Goal: Find specific page/section: Find specific page/section

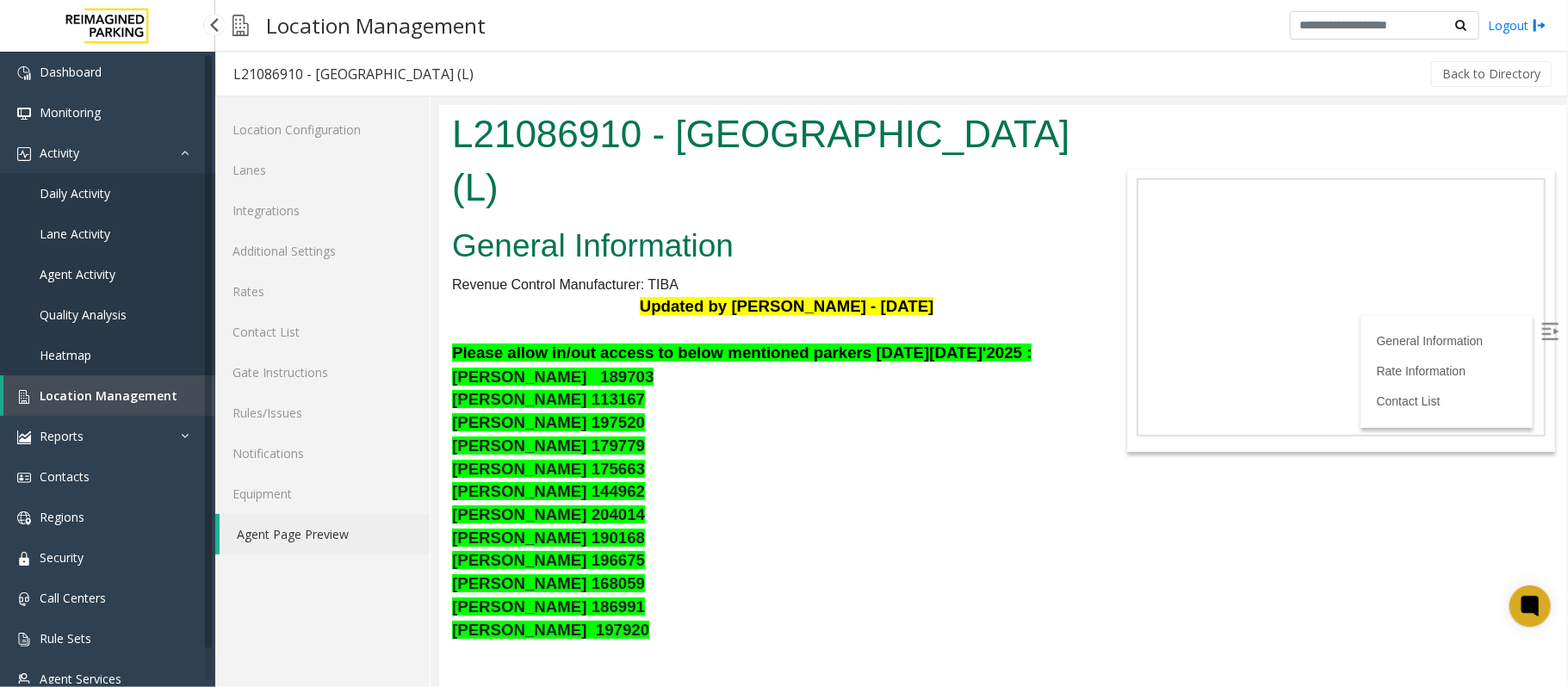
click at [107, 394] on span "Location Management" at bounding box center [108, 395] width 138 height 16
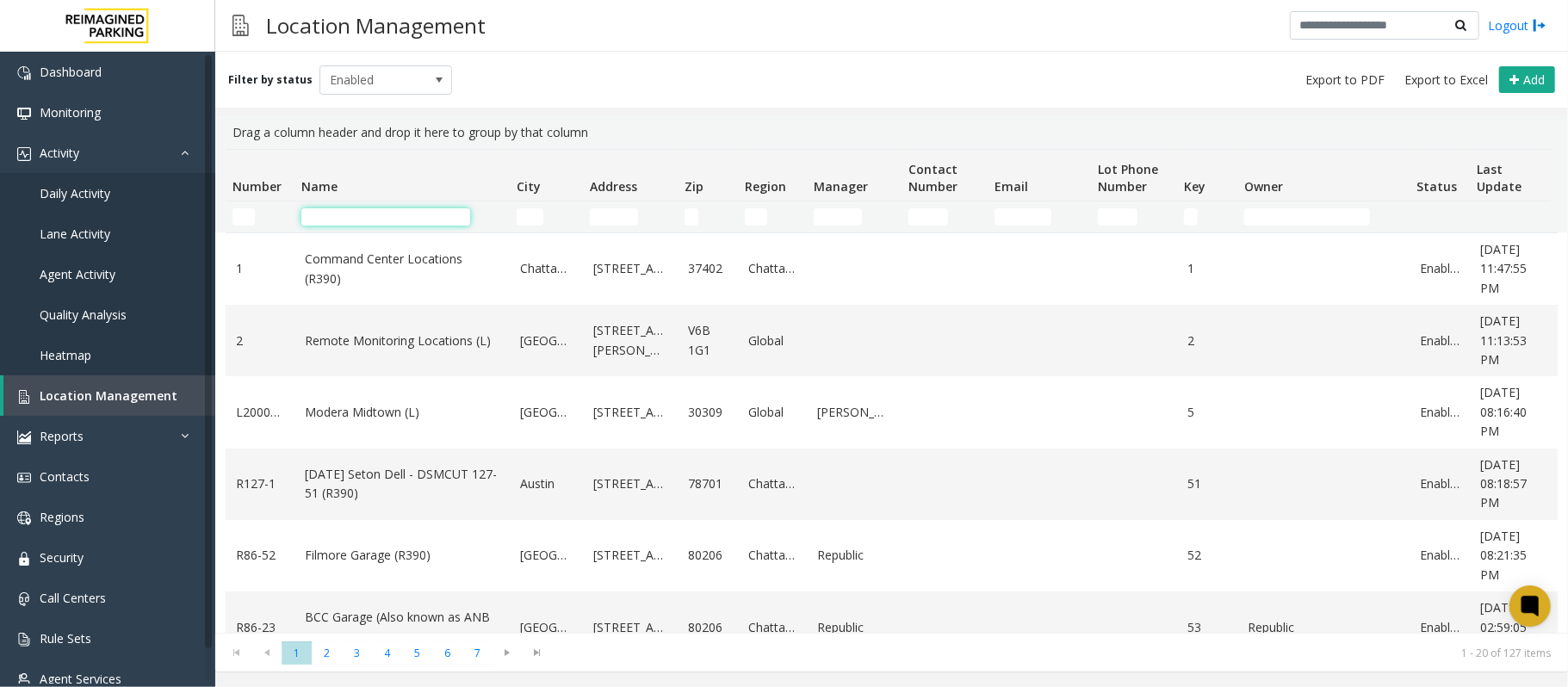
click at [359, 225] on input "Name Filter" at bounding box center [386, 217] width 169 height 17
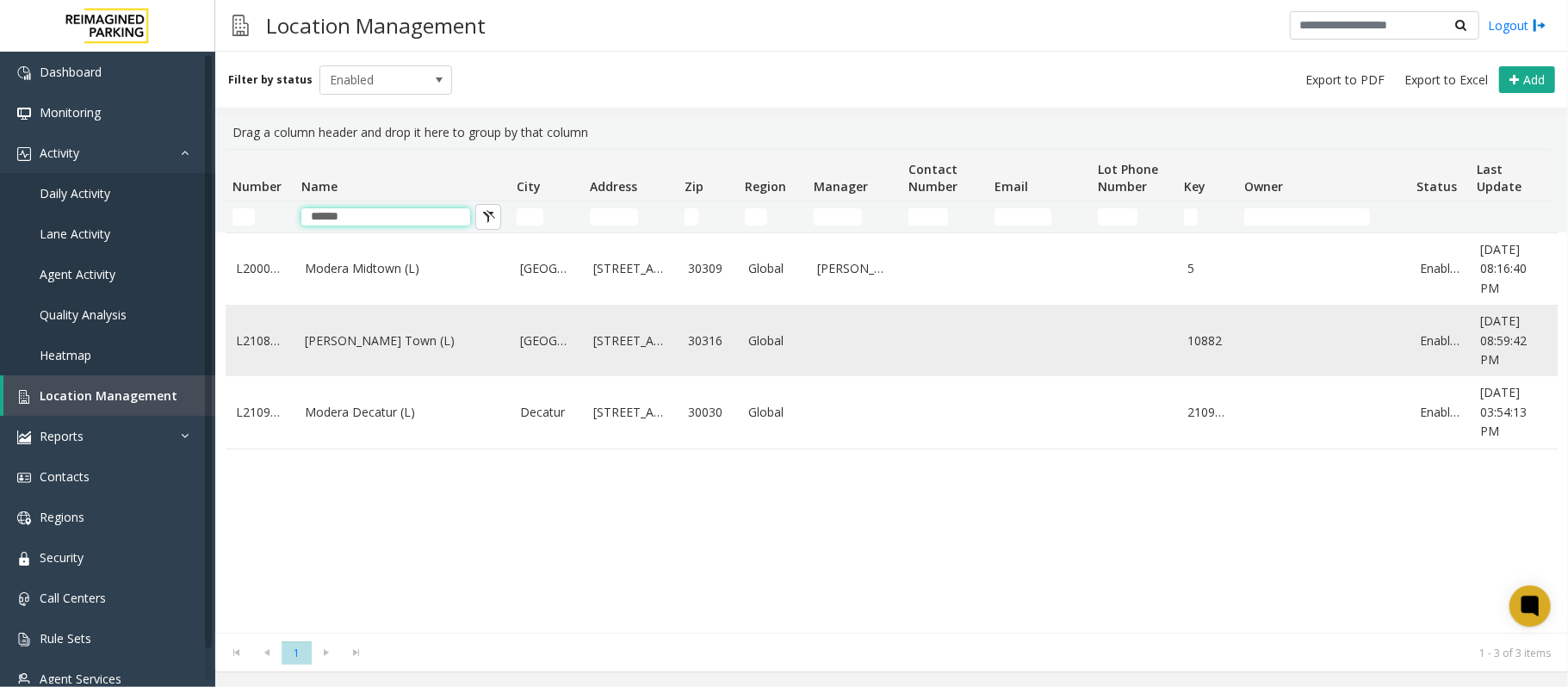
type input "******"
click at [390, 349] on link "[PERSON_NAME] Town (L)" at bounding box center [403, 341] width 195 height 19
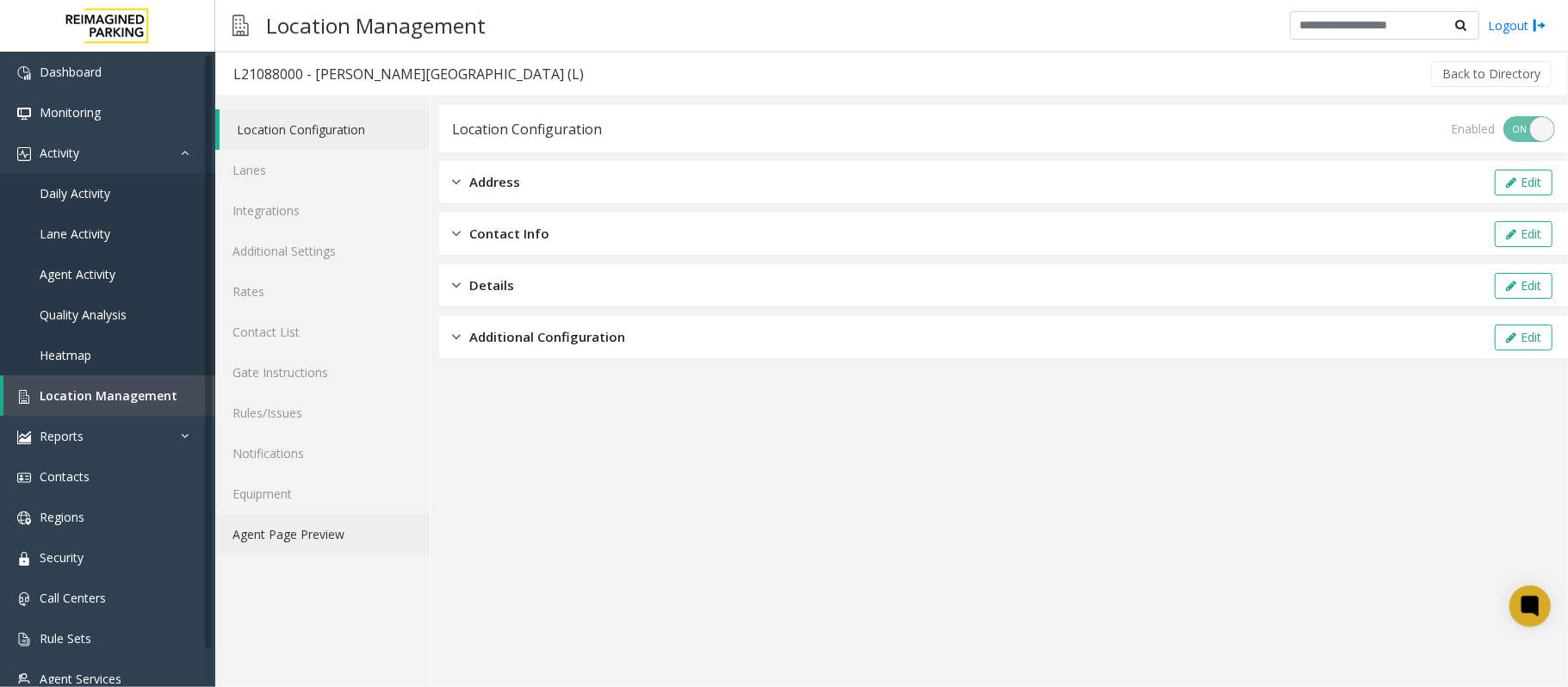
click at [269, 534] on link "Agent Page Preview" at bounding box center [322, 534] width 214 height 40
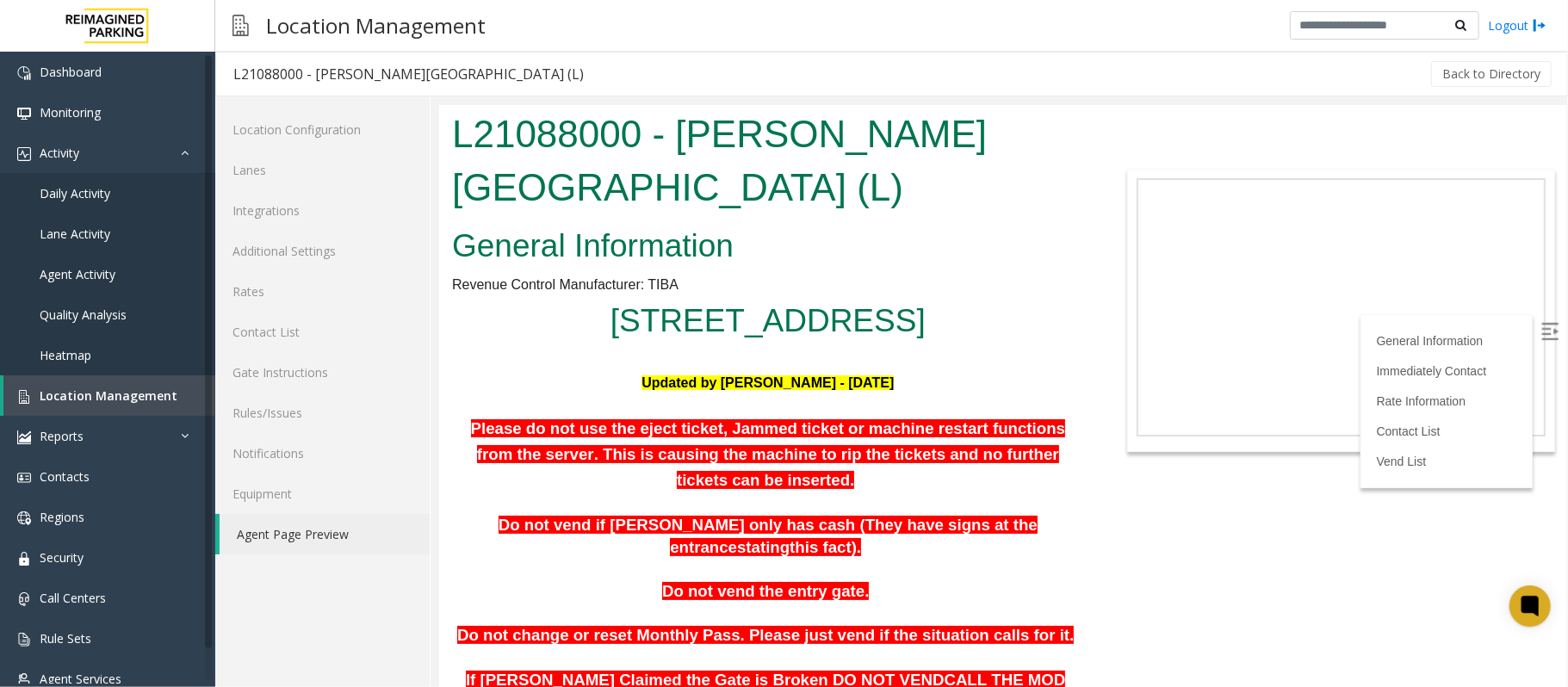
click at [1541, 335] on img at bounding box center [1549, 330] width 17 height 17
click at [343, 628] on div "Location Configuration Lanes Integrations Additional Settings Rates Contact Lis…" at bounding box center [323, 391] width 215 height 591
drag, startPoint x: 947, startPoint y: 467, endPoint x: 1031, endPoint y: 463, distance: 84.1
click at [947, 492] on p at bounding box center [767, 504] width 632 height 22
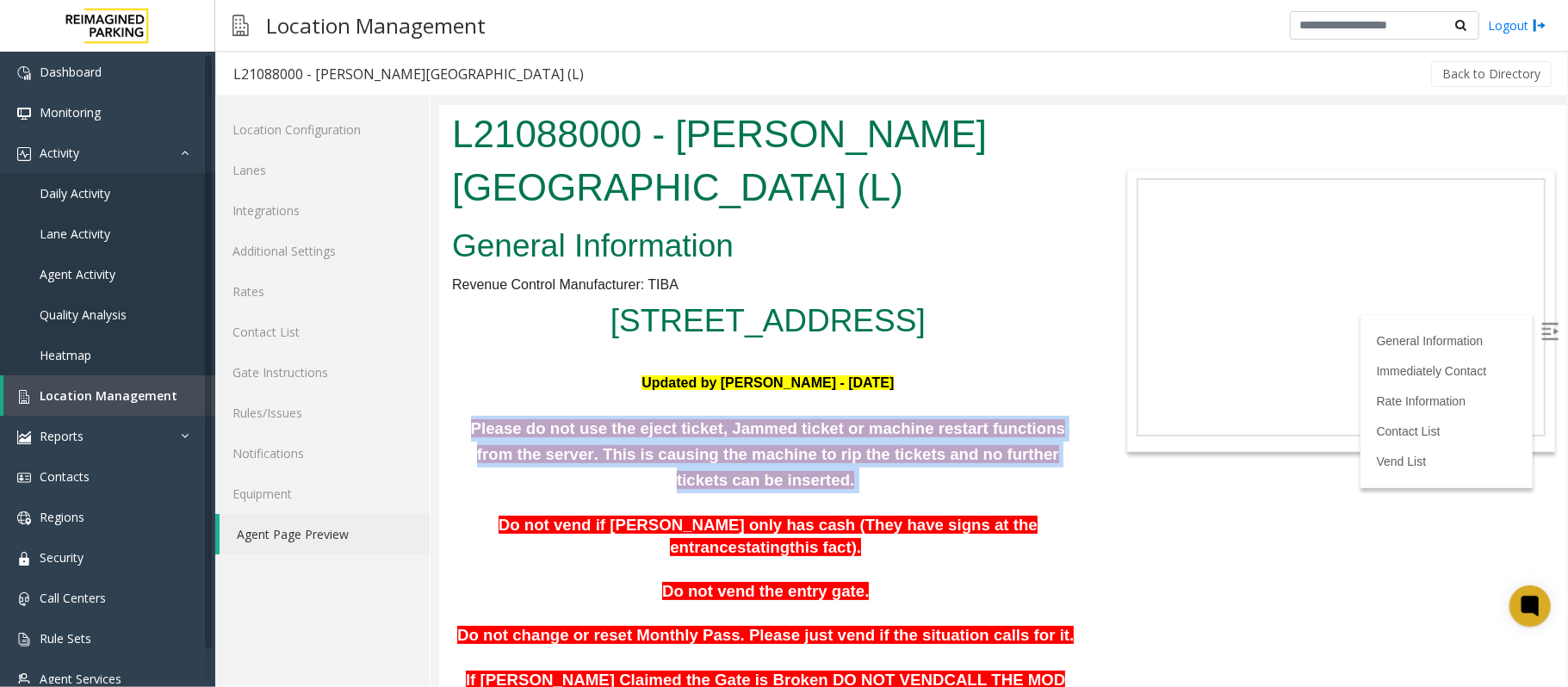
drag, startPoint x: 1071, startPoint y: 456, endPoint x: 468, endPoint y: 438, distance: 603.3
click at [468, 438] on p "Please do not use the eject ticket, Jammed ticket or machine restart functions …" at bounding box center [767, 453] width 632 height 78
copy p "Please do not use the eject ticket, Jammed ticket or machine restart functions …"
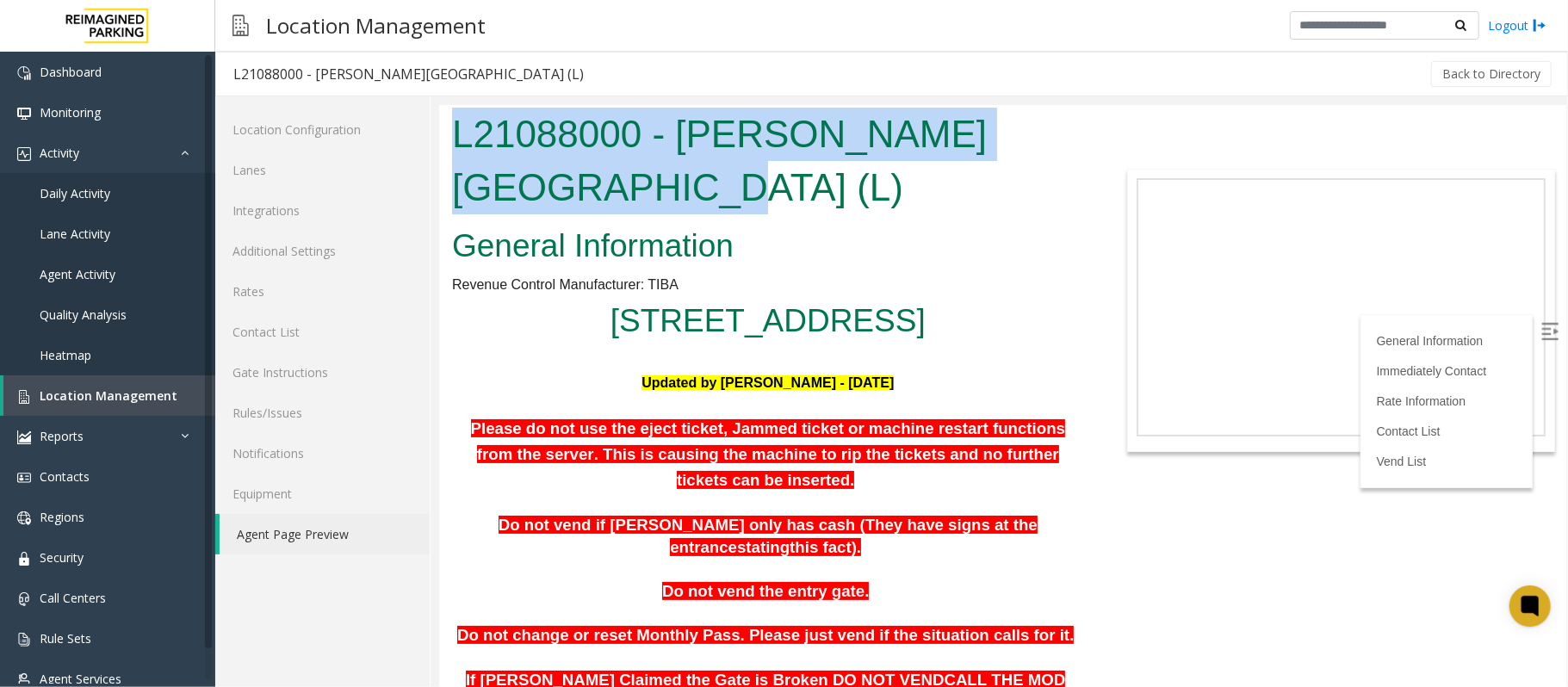
drag, startPoint x: 619, startPoint y: 197, endPoint x: 444, endPoint y: 134, distance: 186.0
click at [444, 134] on div "L21088000 - [PERSON_NAME][GEOGRAPHIC_DATA] (L)" at bounding box center [767, 161] width 658 height 115
copy h1 "L21088000 - [PERSON_NAME][GEOGRAPHIC_DATA] (L)"
